Goal: Find specific page/section: Find specific page/section

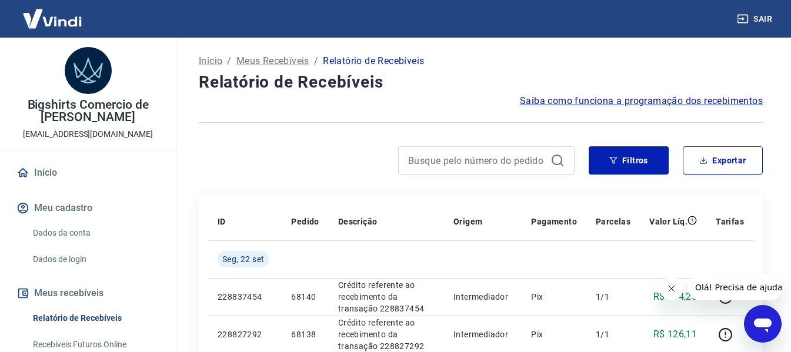
click at [271, 61] on p "Meus Recebíveis" at bounding box center [272, 61] width 73 height 14
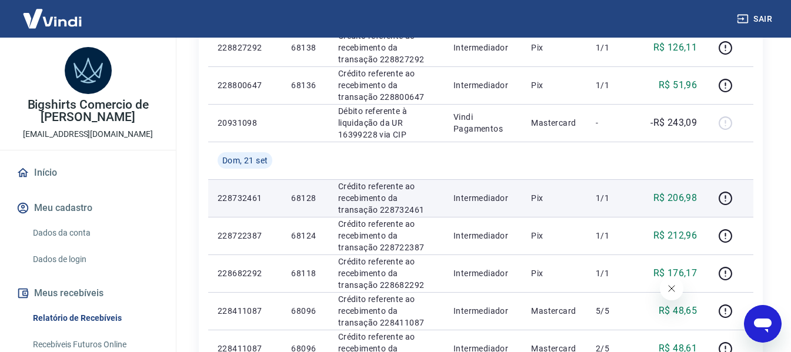
scroll to position [353, 0]
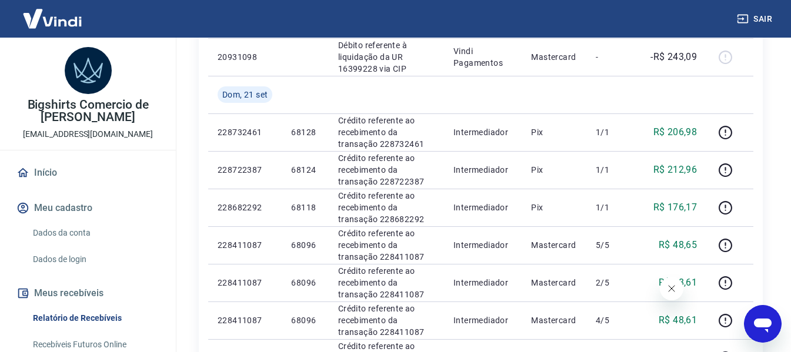
click at [94, 338] on link "Recebíveis Futuros Online" at bounding box center [94, 345] width 133 height 24
